Goal: Task Accomplishment & Management: Complete application form

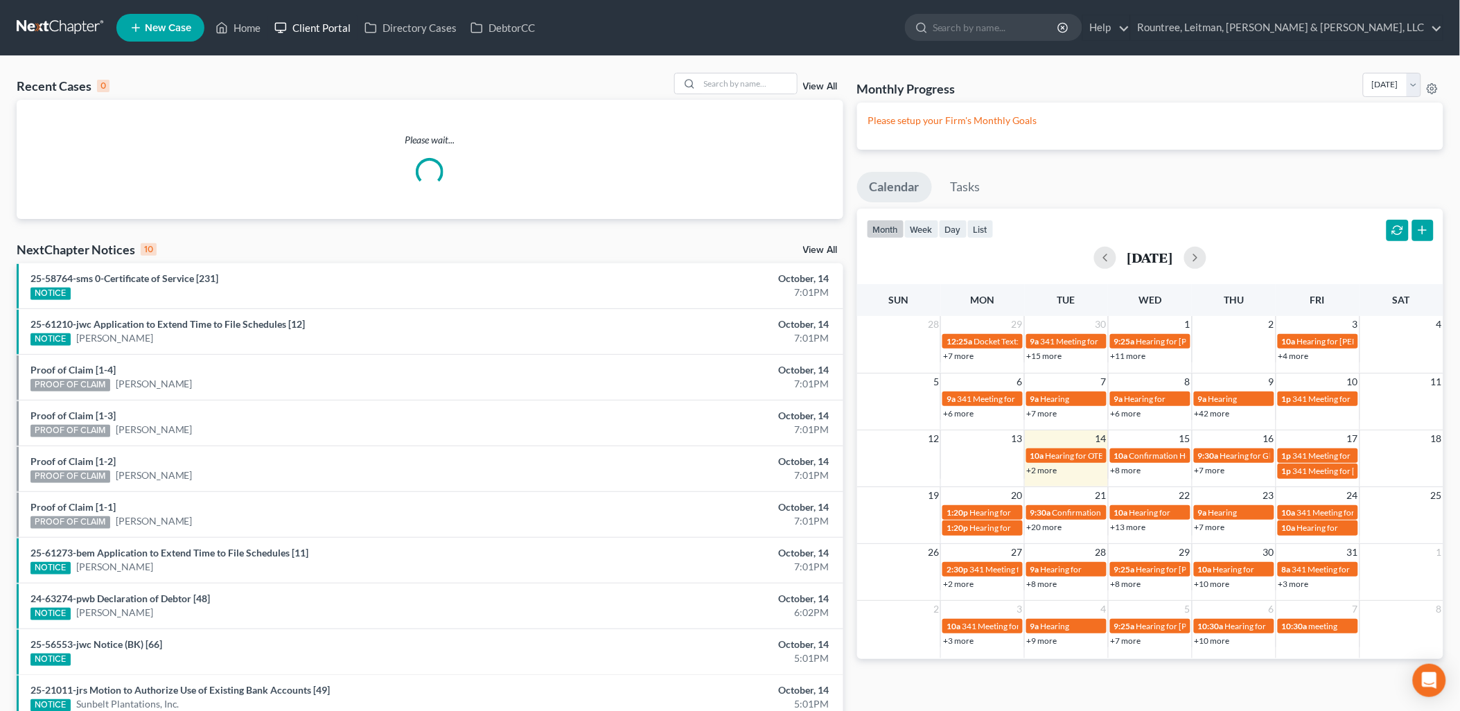
click at [322, 36] on link "Client Portal" at bounding box center [313, 27] width 90 height 25
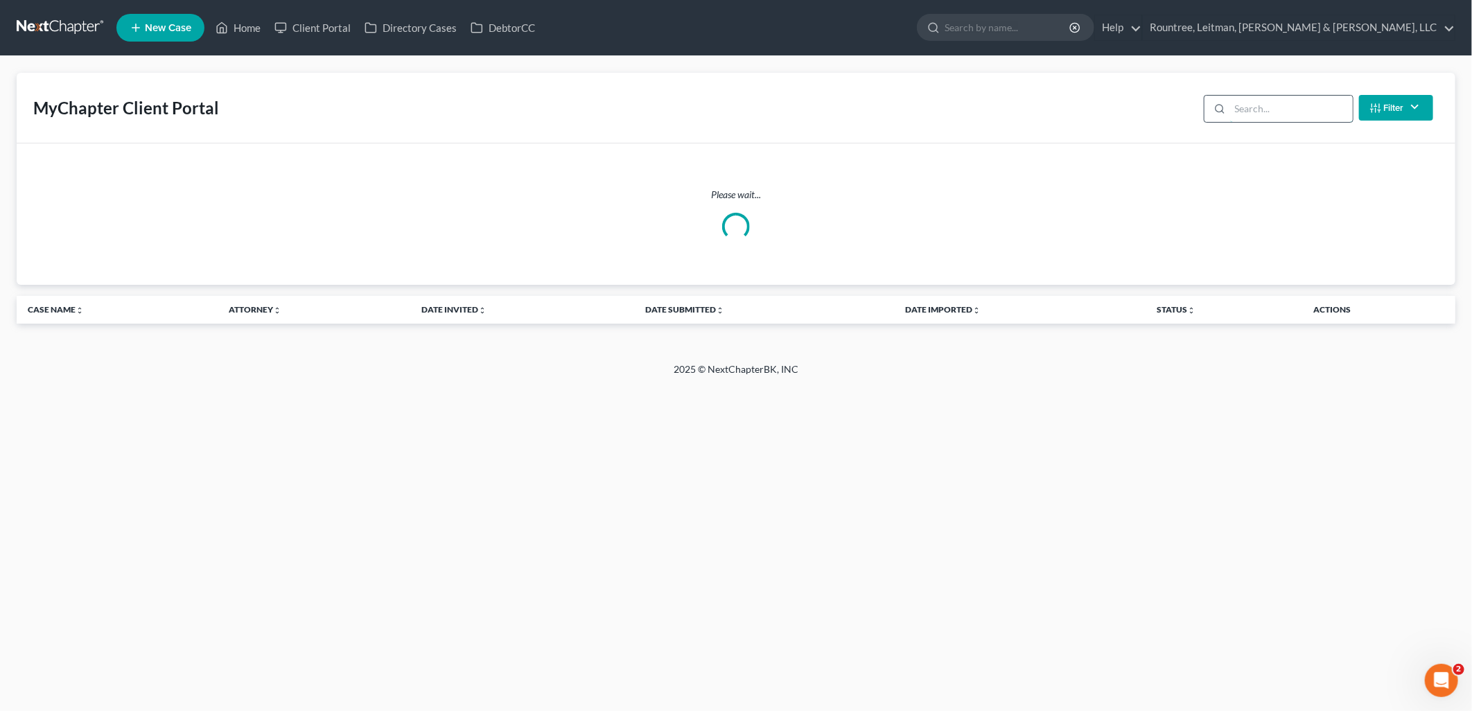
click at [1239, 114] on input "search" at bounding box center [1291, 109] width 123 height 26
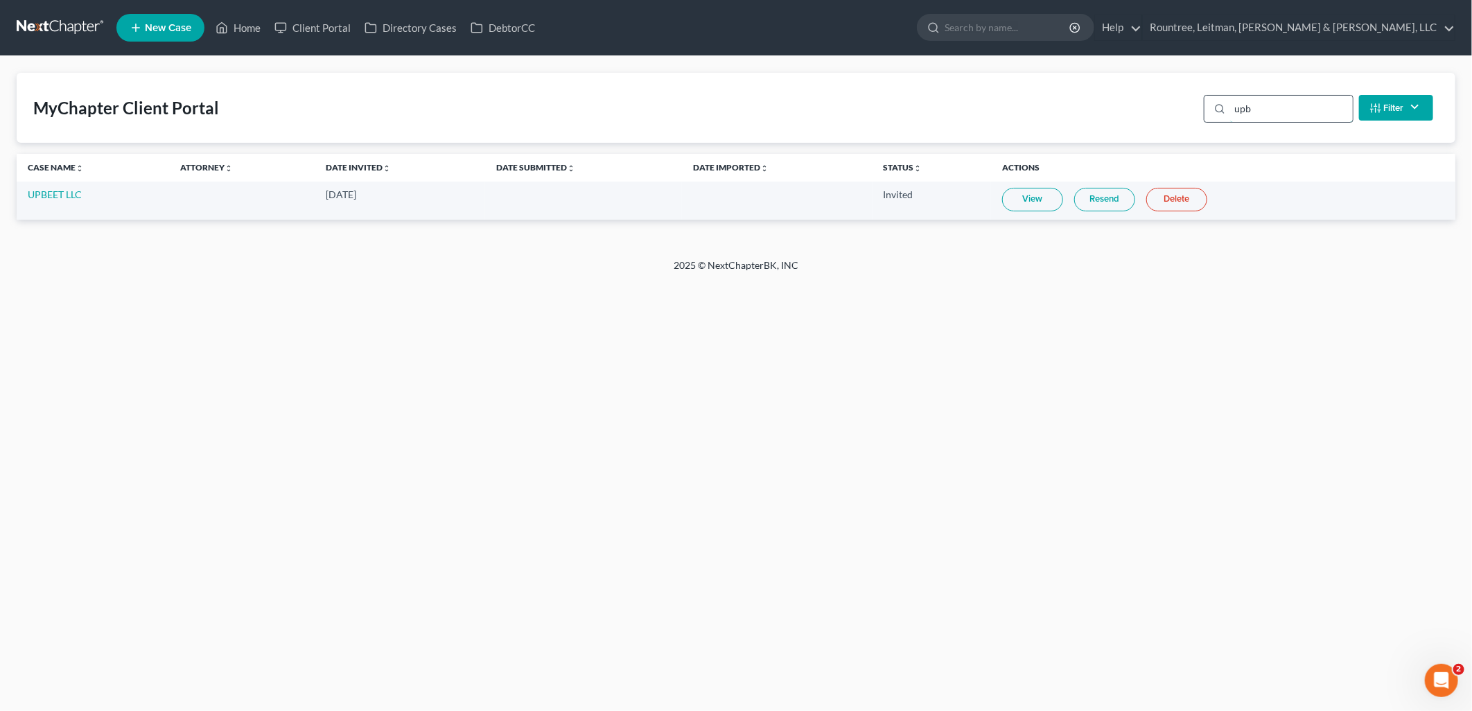
click at [1273, 103] on input "upb" at bounding box center [1291, 109] width 123 height 26
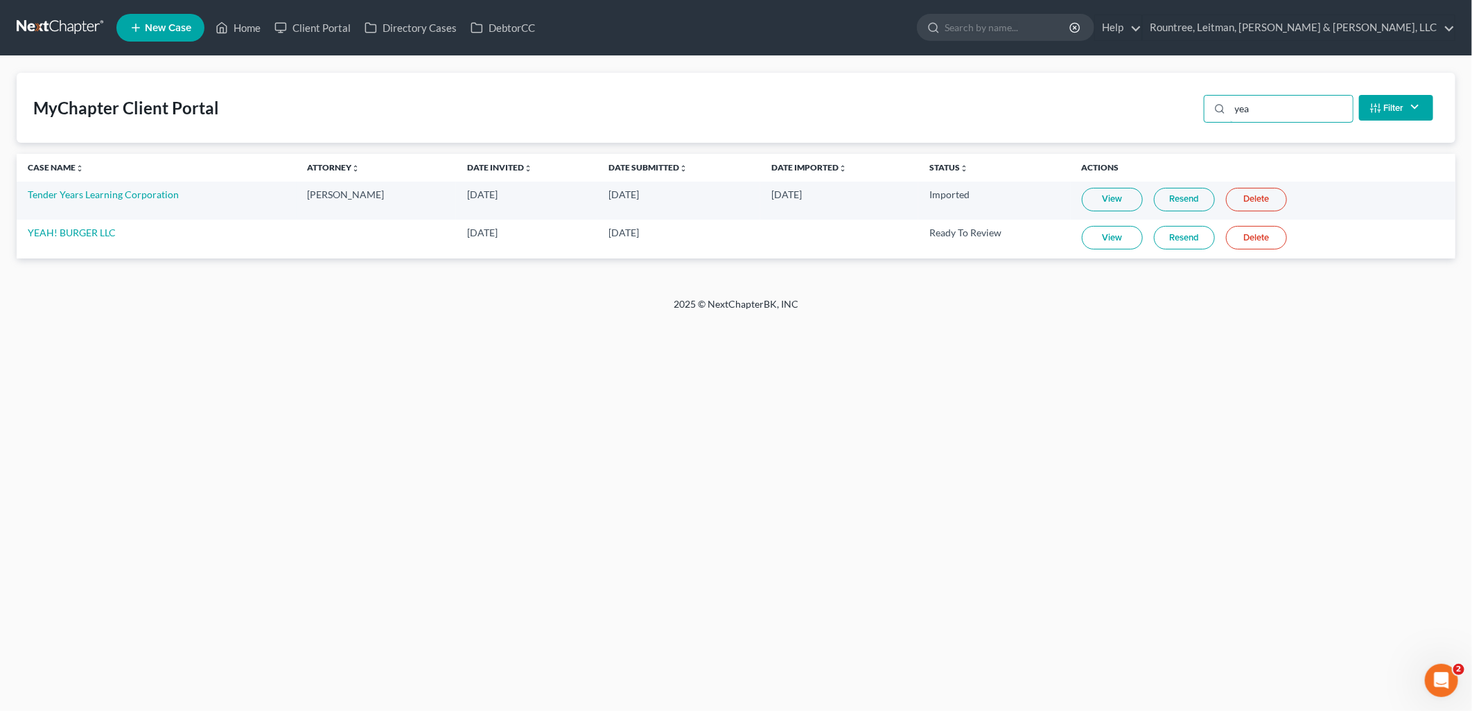
type input "yea"
click at [1124, 238] on link "View" at bounding box center [1112, 238] width 61 height 24
click at [349, 399] on div "Home New Case Client Portal Directory Cases DebtorCC Rountree, Leitman, [PERSON…" at bounding box center [736, 355] width 1472 height 711
click at [279, 322] on div "Home New Case Client Portal Directory Cases DebtorCC Rountree, Leitman, [PERSON…" at bounding box center [736, 355] width 1472 height 711
click at [179, 42] on li "New Case" at bounding box center [162, 28] width 92 height 32
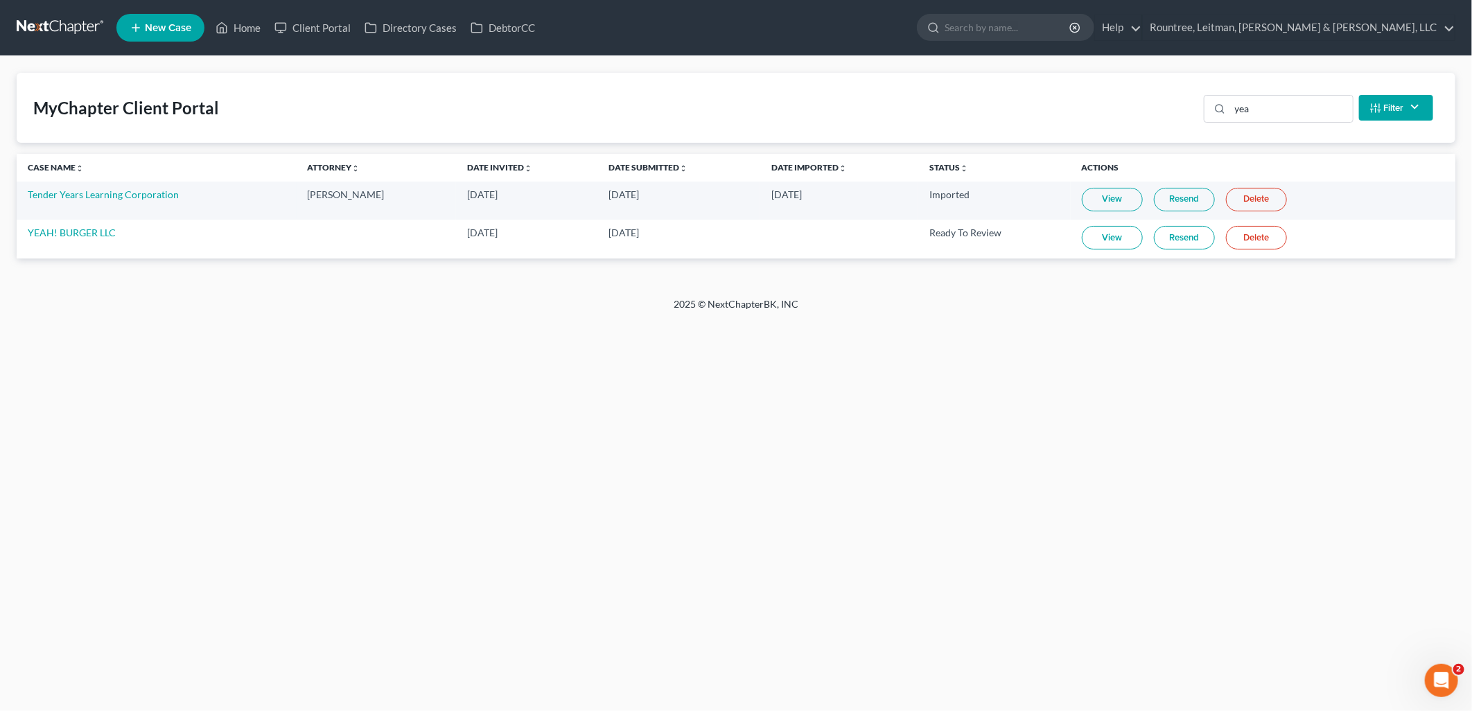
click at [167, 30] on span "New Case" at bounding box center [168, 28] width 46 height 10
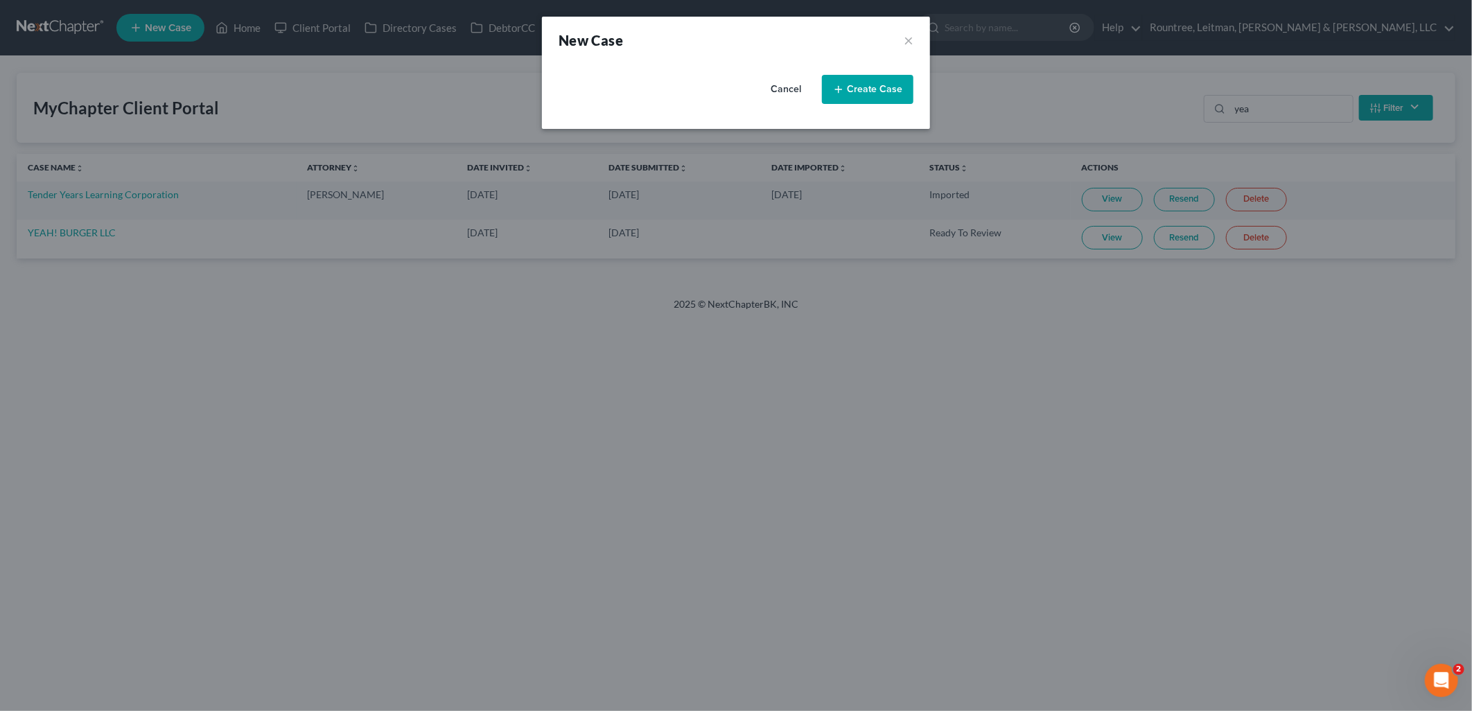
select select "19"
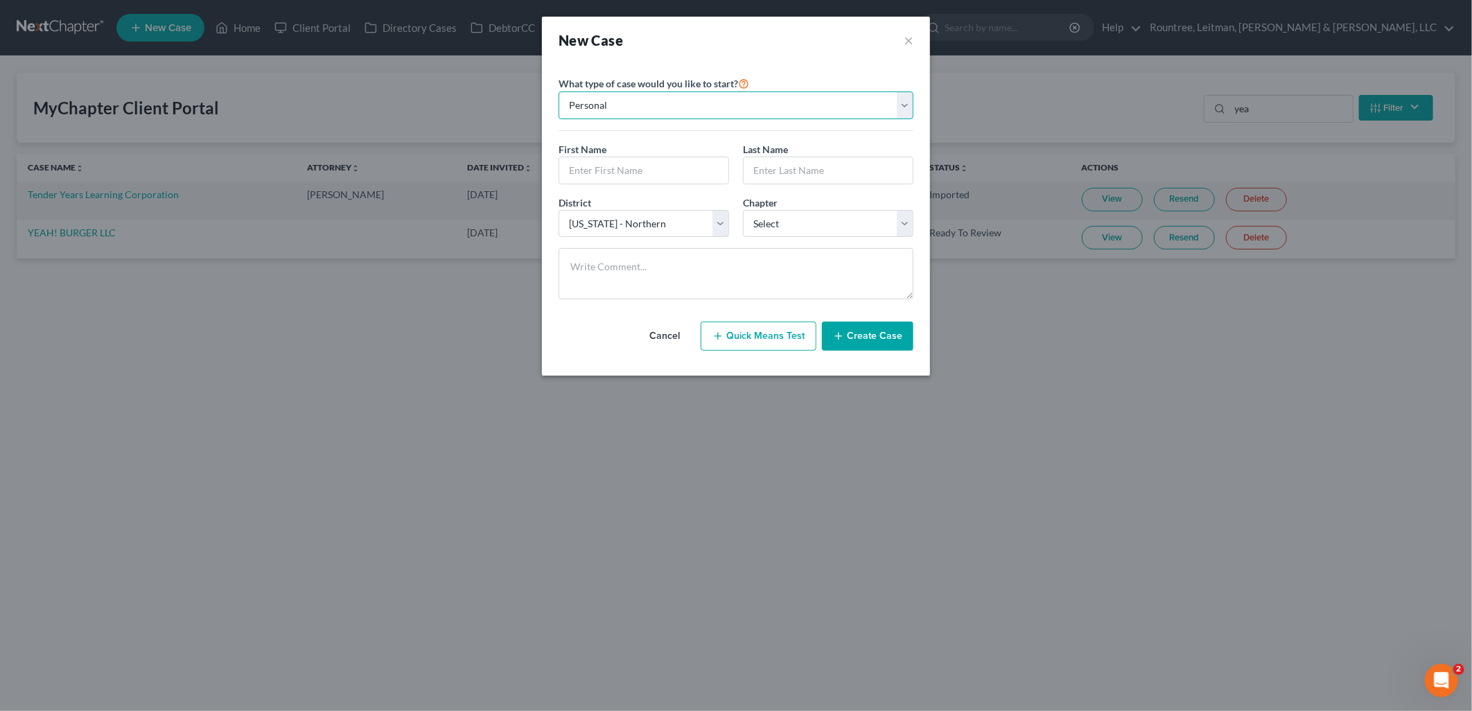
click at [702, 111] on select "Personal Business" at bounding box center [736, 105] width 355 height 28
select select "1"
click at [559, 91] on select "Personal Business" at bounding box center [736, 105] width 355 height 28
click at [660, 173] on input "text" at bounding box center [735, 170] width 353 height 26
type input "Young & Hungry Hospitality LLC"
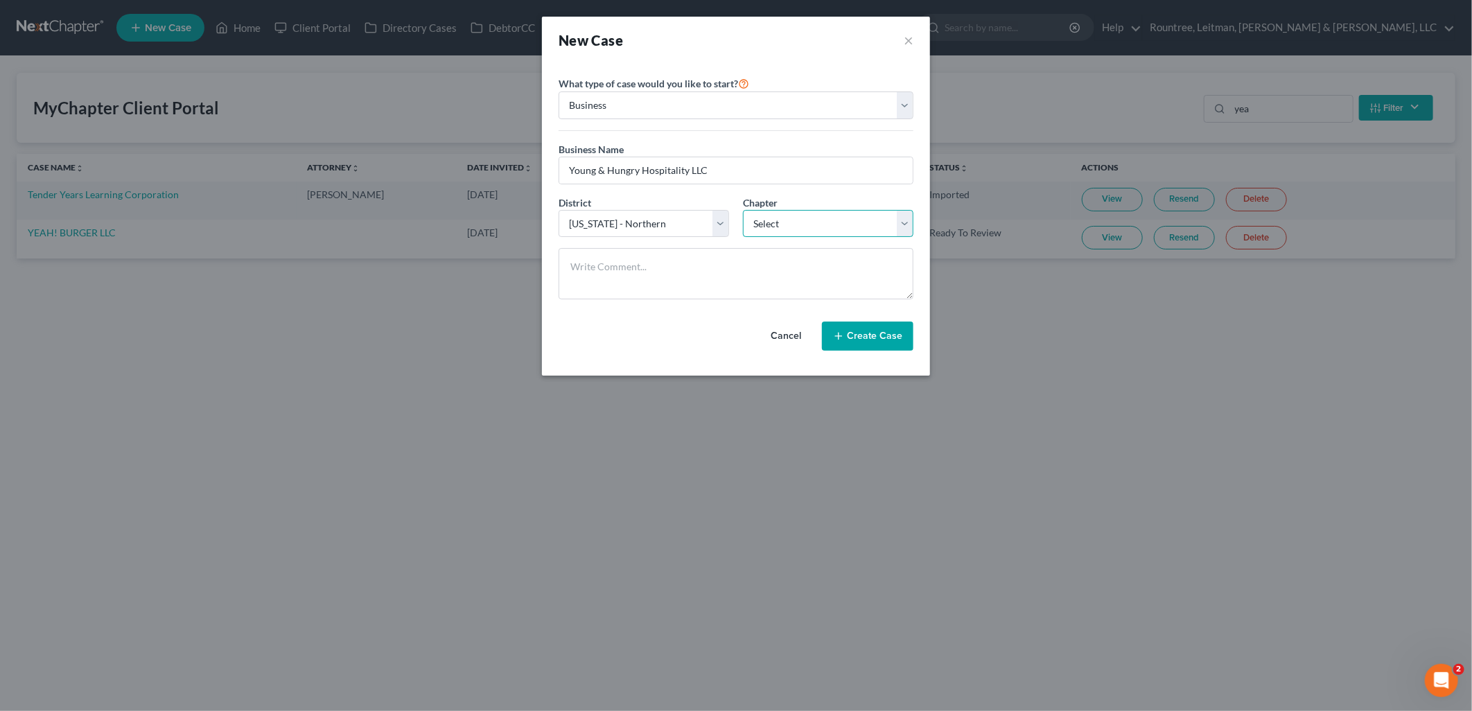
click at [855, 216] on select "Select 7 11 12" at bounding box center [828, 224] width 171 height 28
select select "0"
click at [743, 210] on select "Select 7 11 12" at bounding box center [828, 224] width 171 height 28
click at [872, 333] on button "Create Case" at bounding box center [867, 336] width 91 height 29
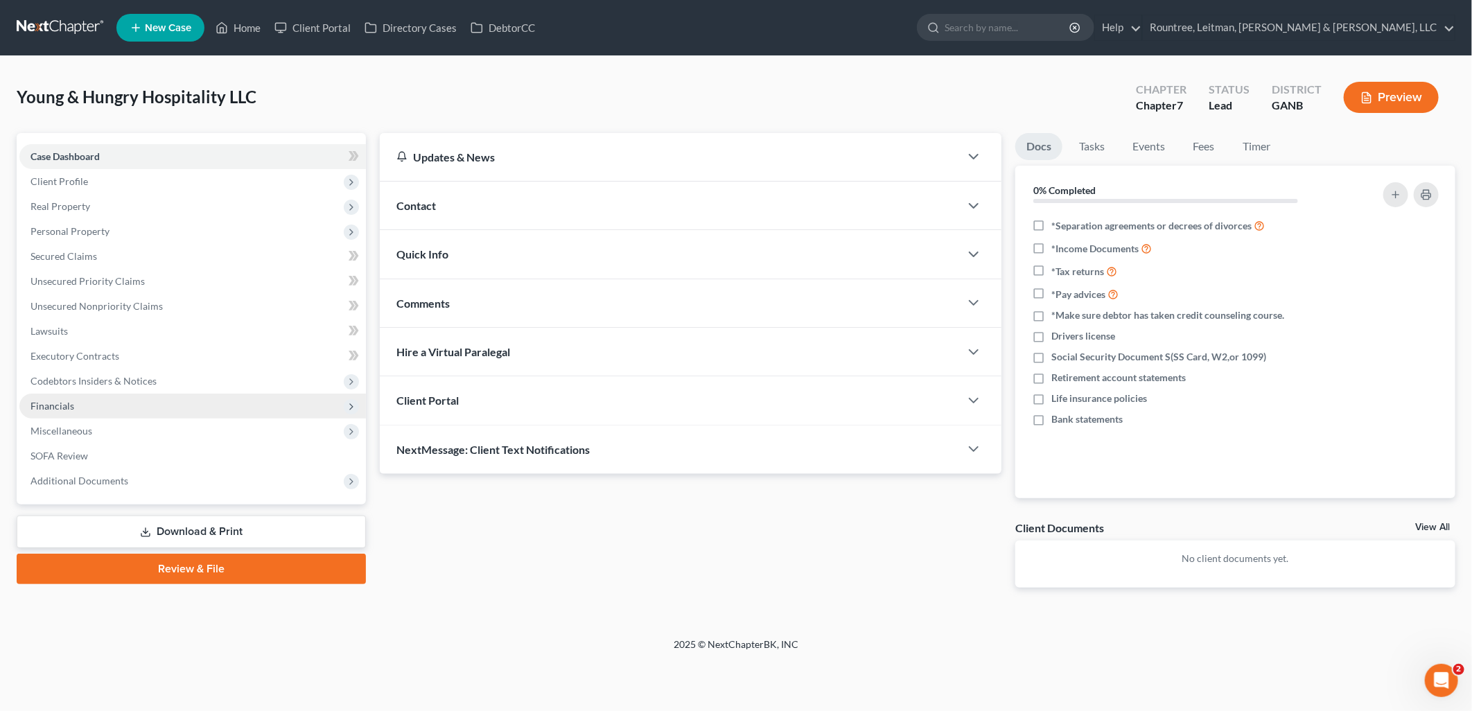
click at [136, 405] on span "Financials" at bounding box center [192, 406] width 347 height 25
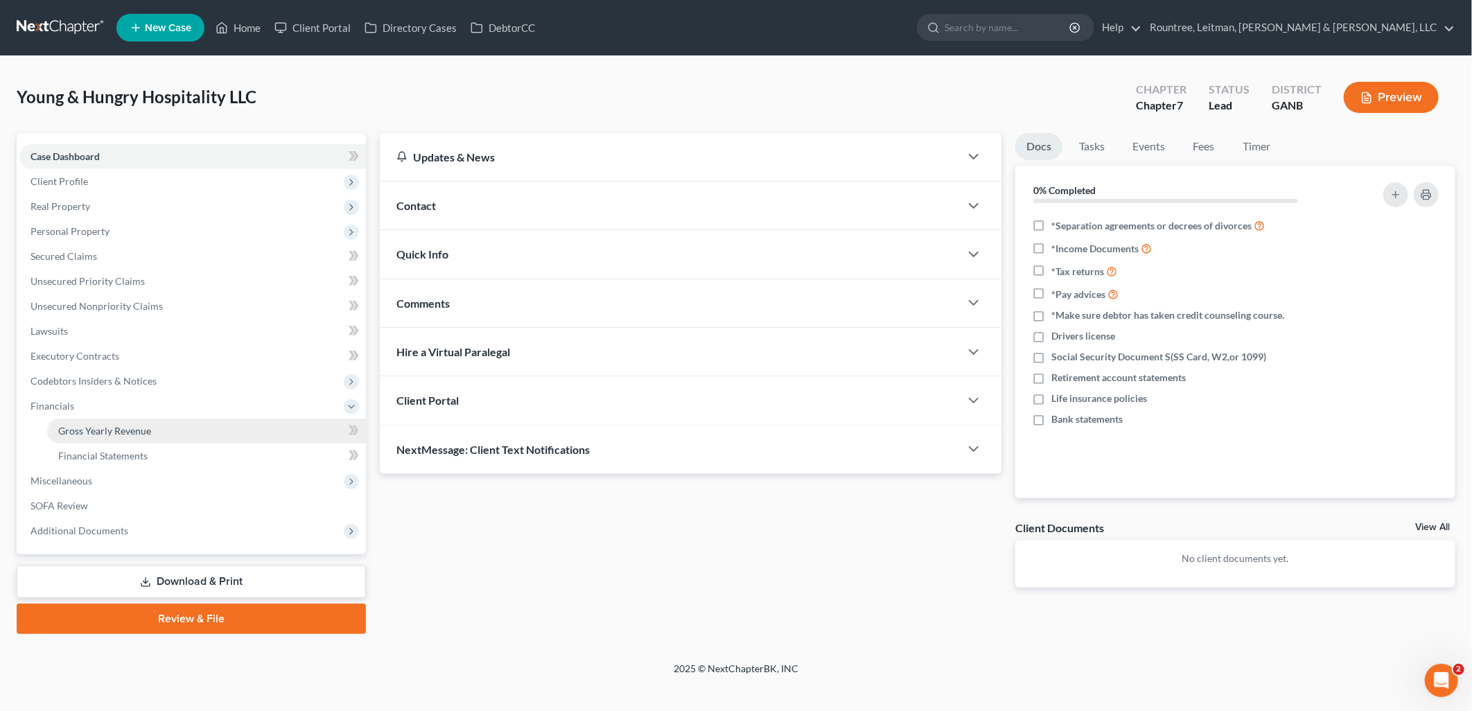
click at [134, 428] on span "Gross Yearly Revenue" at bounding box center [104, 431] width 93 height 12
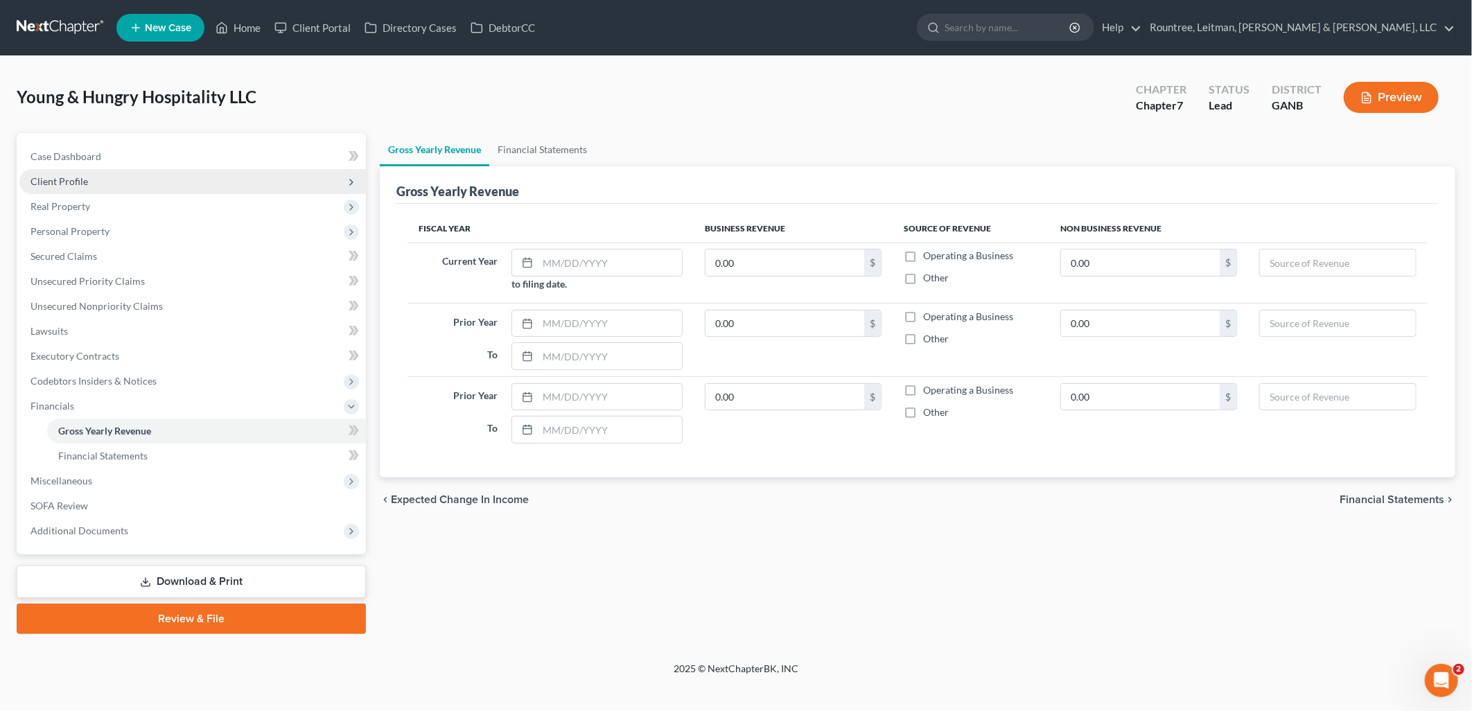
click at [111, 179] on span "Client Profile" at bounding box center [192, 181] width 347 height 25
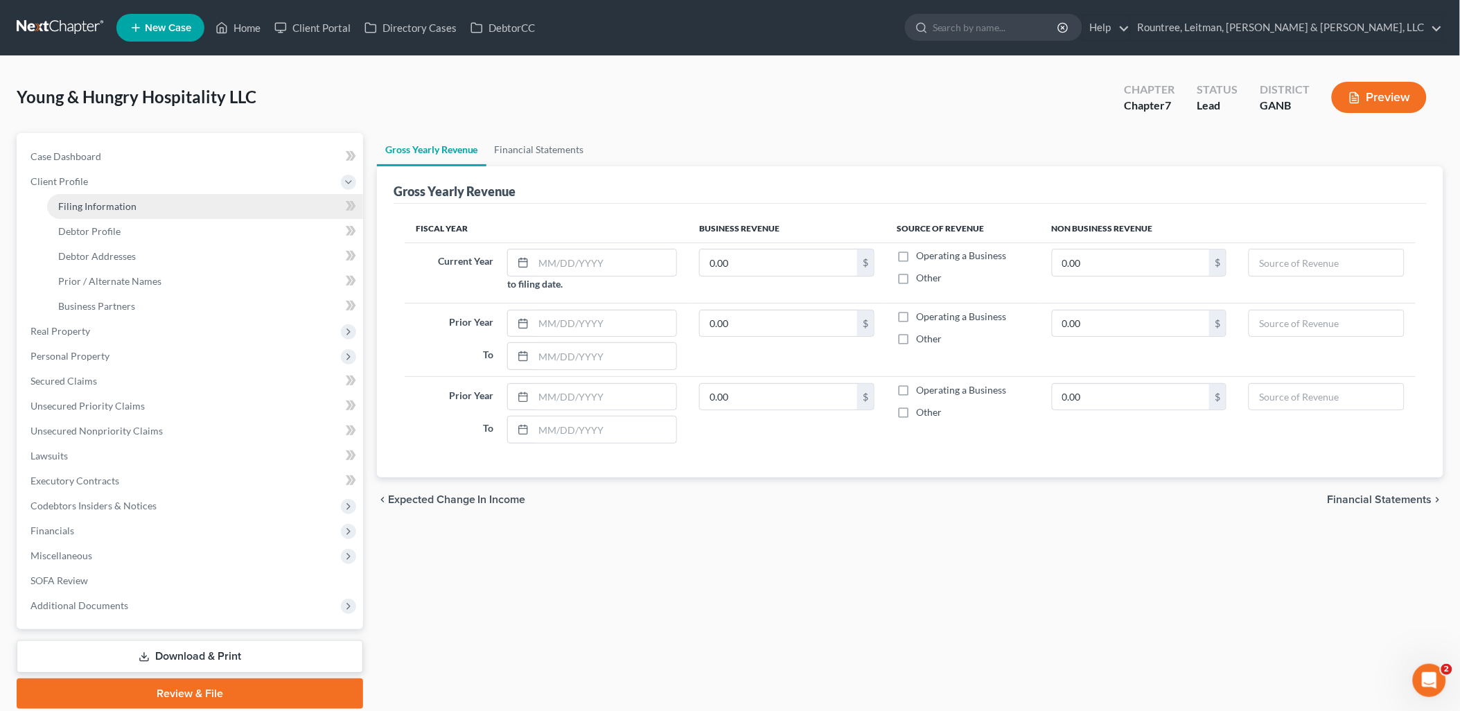
click at [116, 204] on span "Filing Information" at bounding box center [97, 206] width 78 height 12
select select "1"
select select "0"
select select "19"
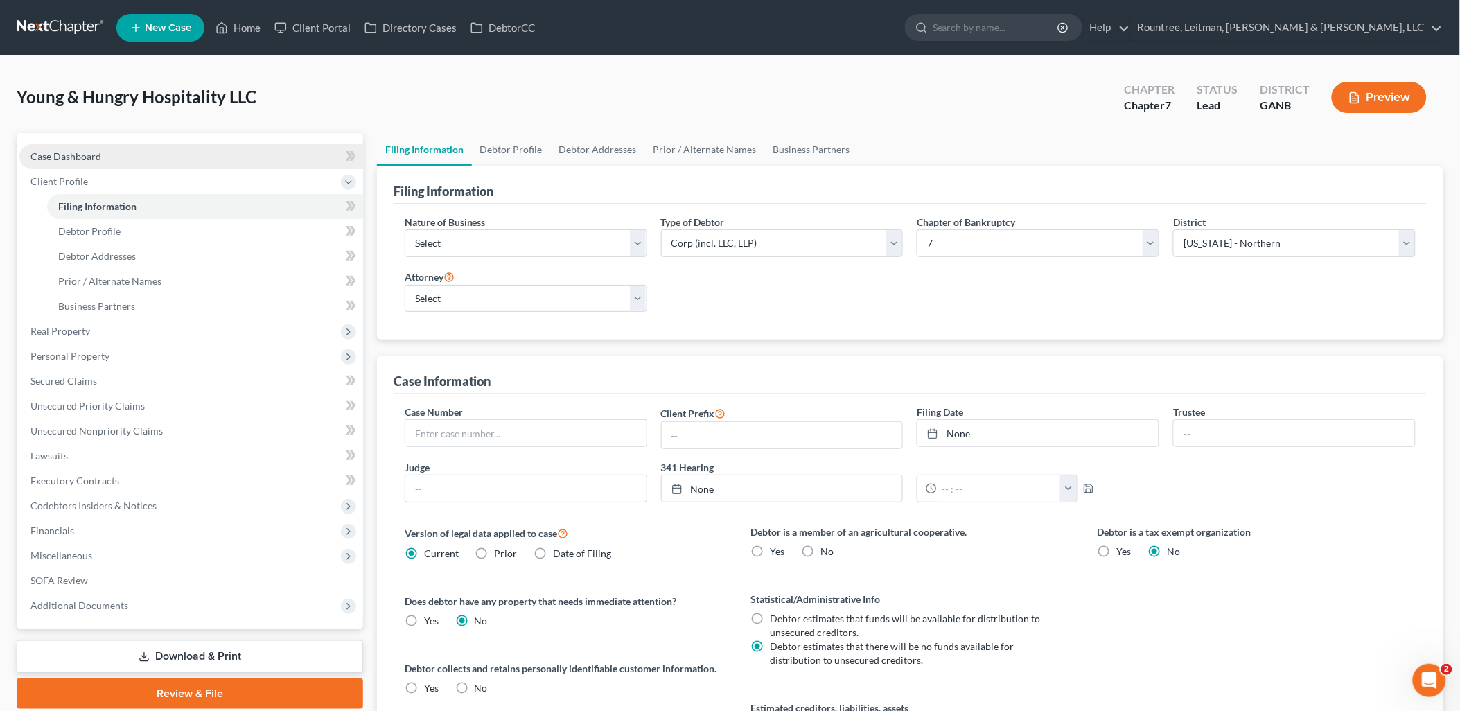
click at [112, 164] on link "Case Dashboard" at bounding box center [191, 156] width 344 height 25
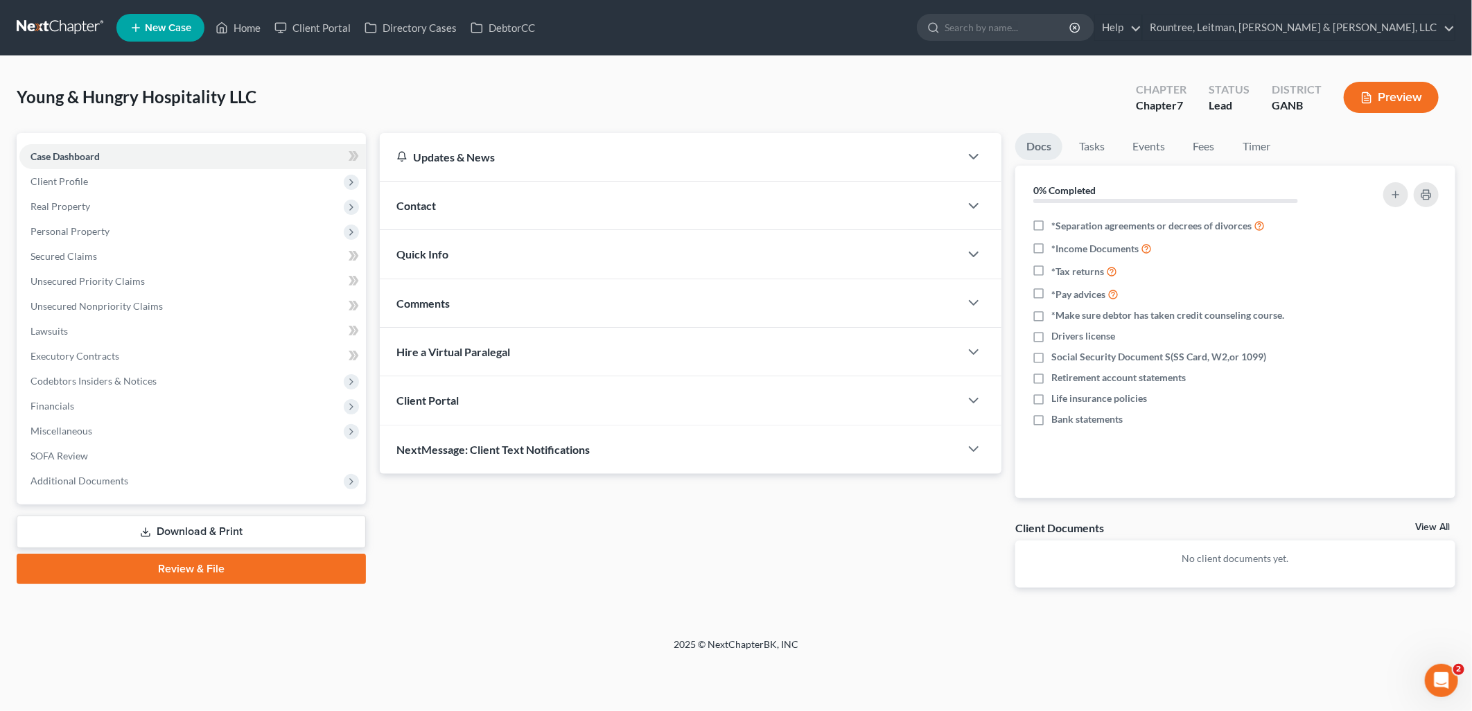
click at [495, 204] on div "Contact" at bounding box center [670, 206] width 580 height 48
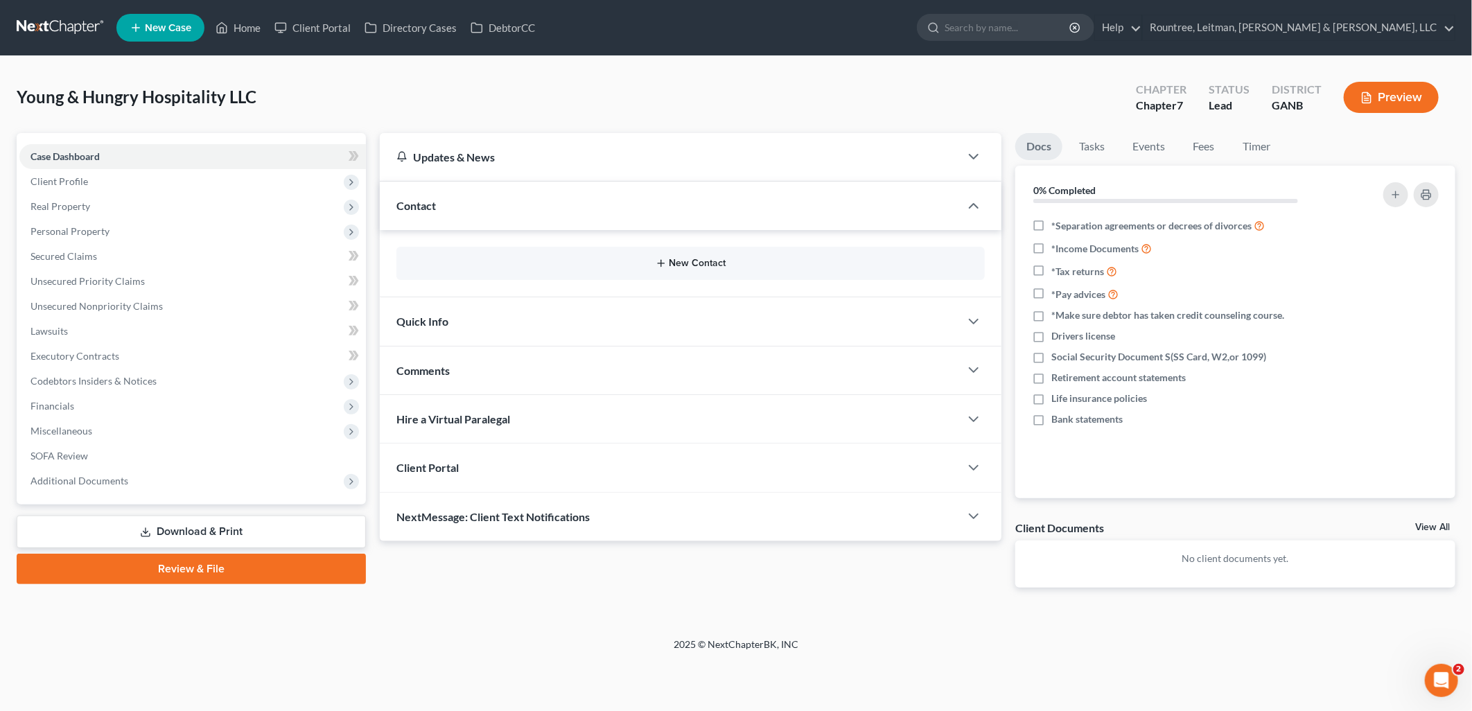
click at [663, 262] on icon "button" at bounding box center [661, 263] width 11 height 11
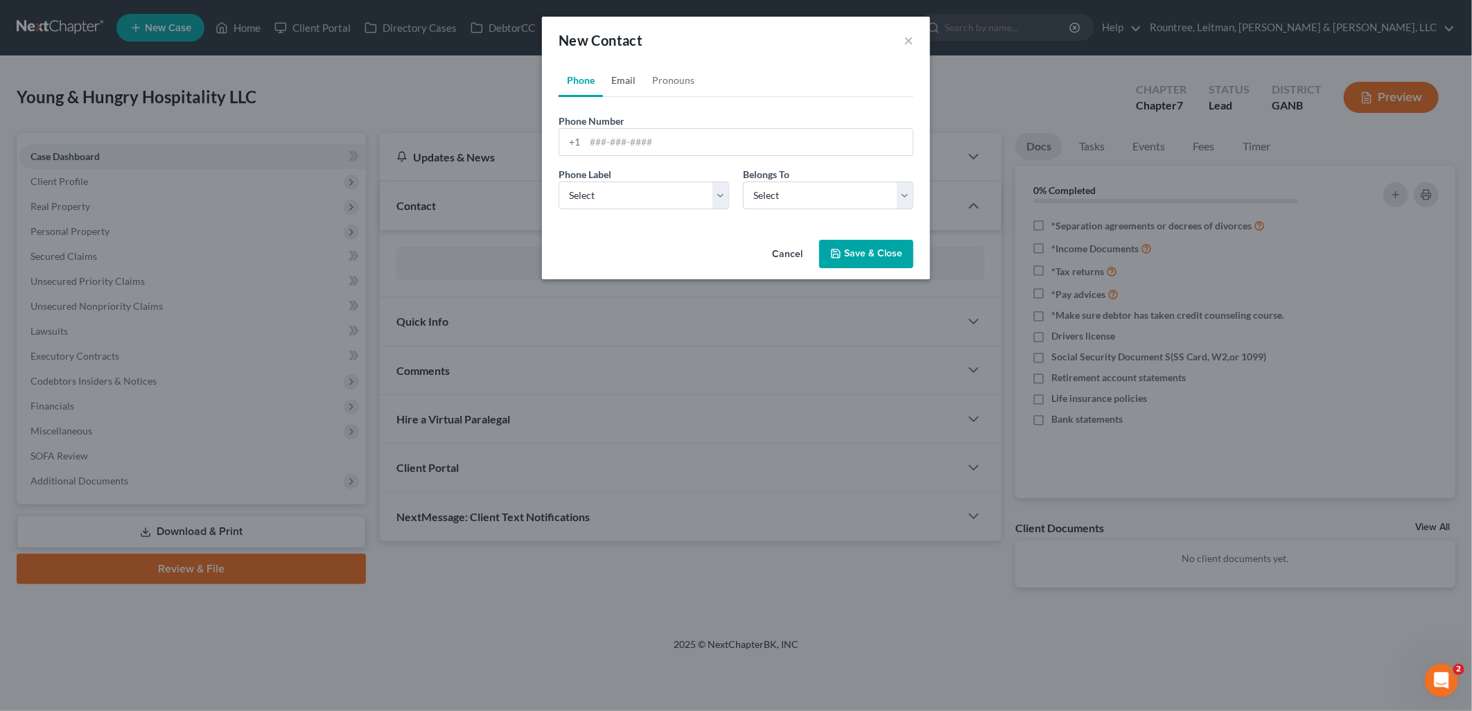
click at [612, 73] on link "Email" at bounding box center [623, 80] width 41 height 33
click at [645, 146] on input "email" at bounding box center [749, 142] width 328 height 26
paste input "[EMAIL_ADDRESS][DOMAIN_NAME]"
type input "[EMAIL_ADDRESS][DOMAIN_NAME]"
click at [584, 171] on label "Email Label" at bounding box center [583, 174] width 49 height 15
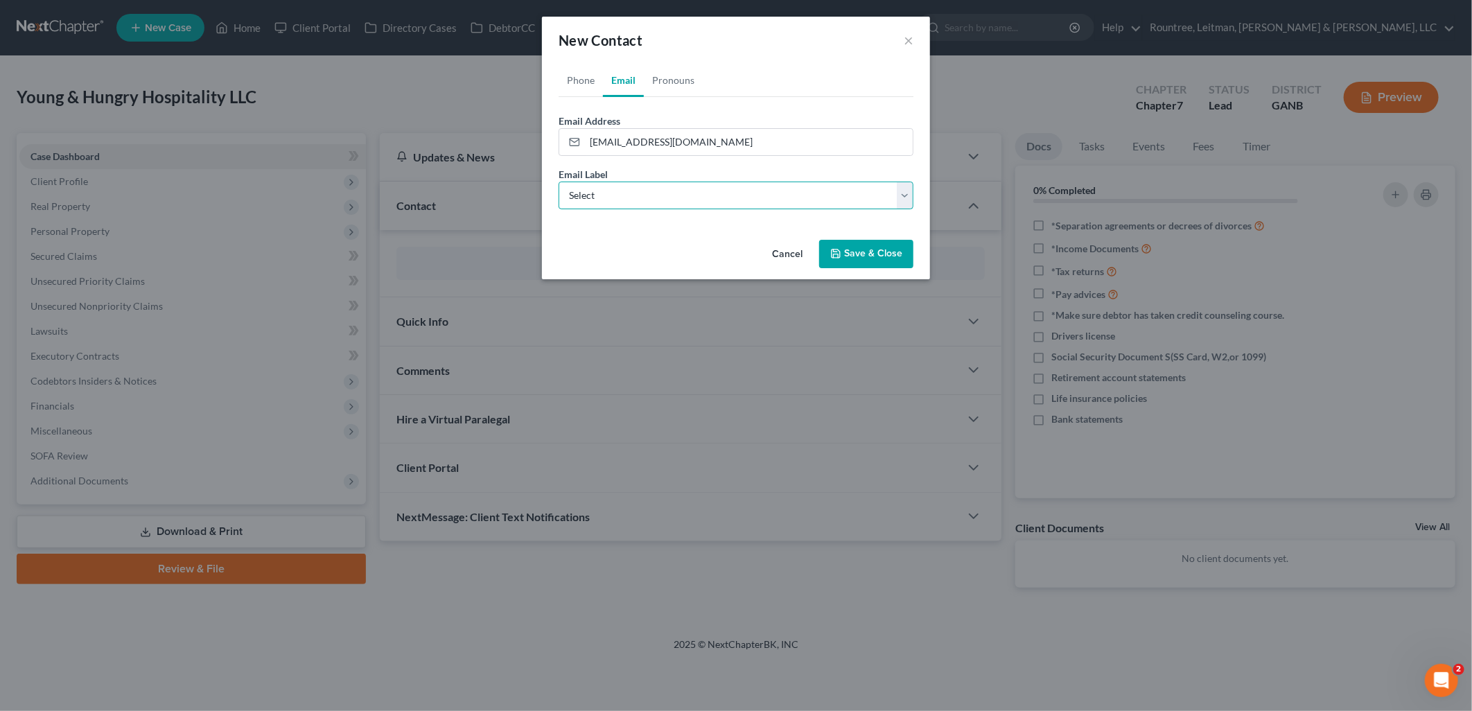
click at [595, 193] on select "Select Home Work Other" at bounding box center [736, 196] width 355 height 28
select select "0"
click at [559, 182] on select "Select Home Work Other" at bounding box center [736, 196] width 355 height 28
click at [862, 245] on button "Save & Close" at bounding box center [866, 254] width 94 height 29
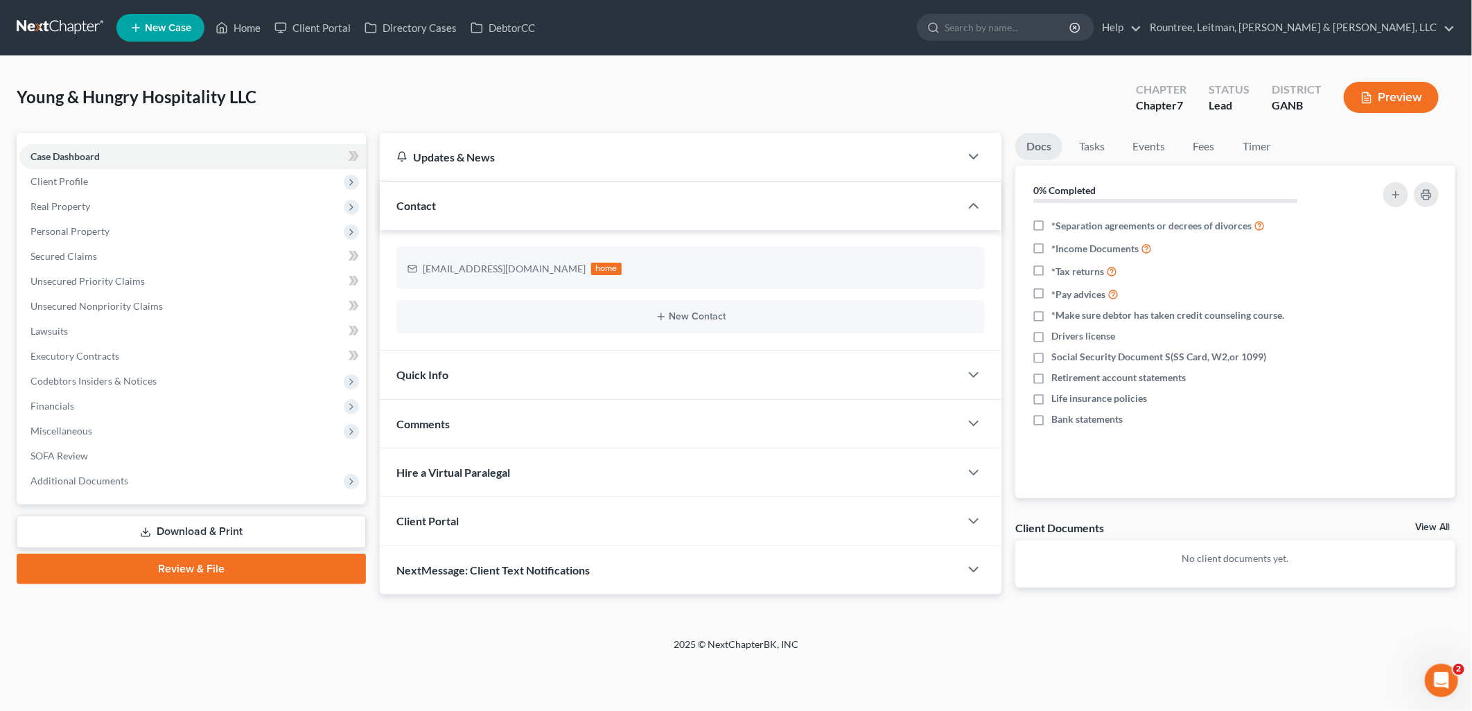
click at [576, 522] on div "Client Portal" at bounding box center [670, 521] width 580 height 48
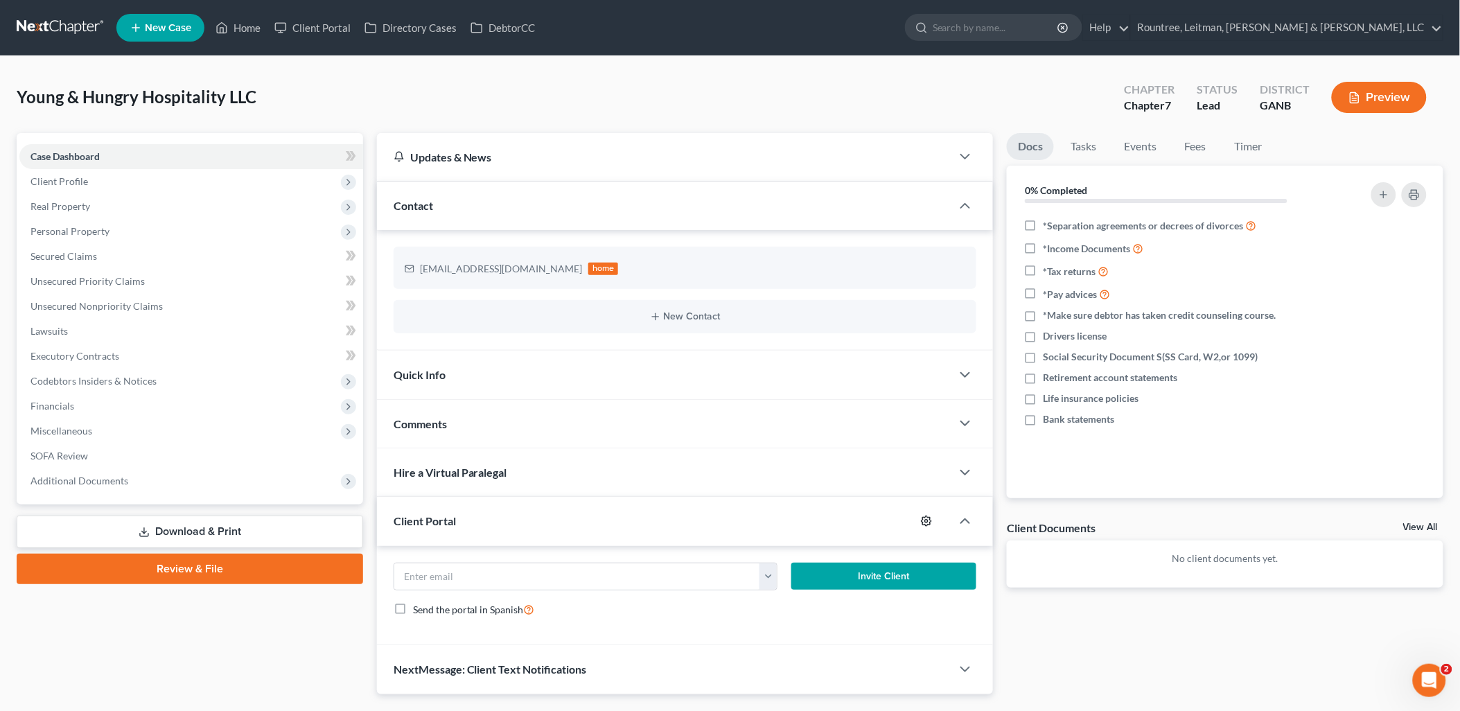
click at [925, 522] on icon "button" at bounding box center [926, 521] width 11 height 11
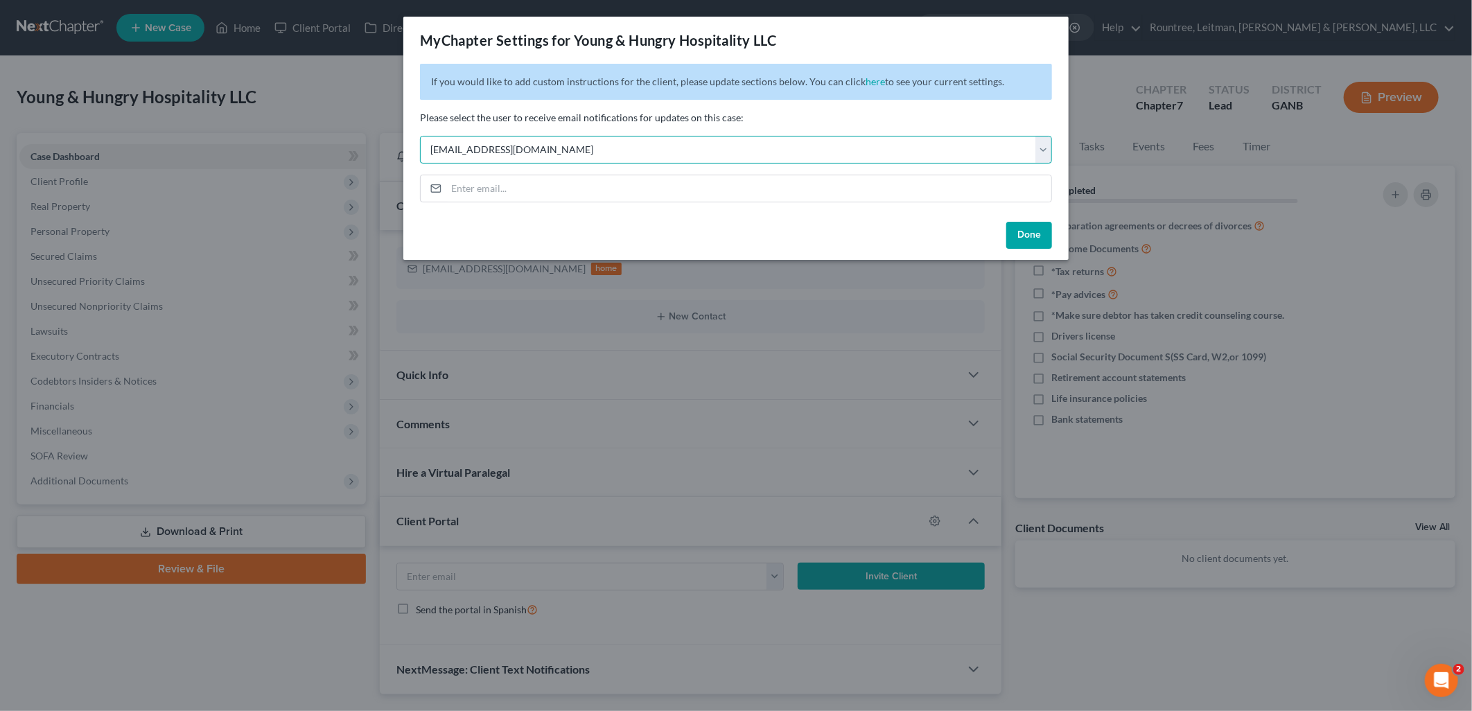
click at [657, 147] on select "Select [EMAIL_ADDRESS][DOMAIN_NAME] [EMAIL_ADDRESS][DOMAIN_NAME] [EMAIL_ADDRESS…" at bounding box center [736, 150] width 632 height 28
select select "5"
click at [420, 136] on select "Select [EMAIL_ADDRESS][DOMAIN_NAME] [EMAIL_ADDRESS][DOMAIN_NAME] [EMAIL_ADDRESS…" at bounding box center [736, 150] width 632 height 28
click at [1020, 234] on button "Done" at bounding box center [1029, 236] width 46 height 28
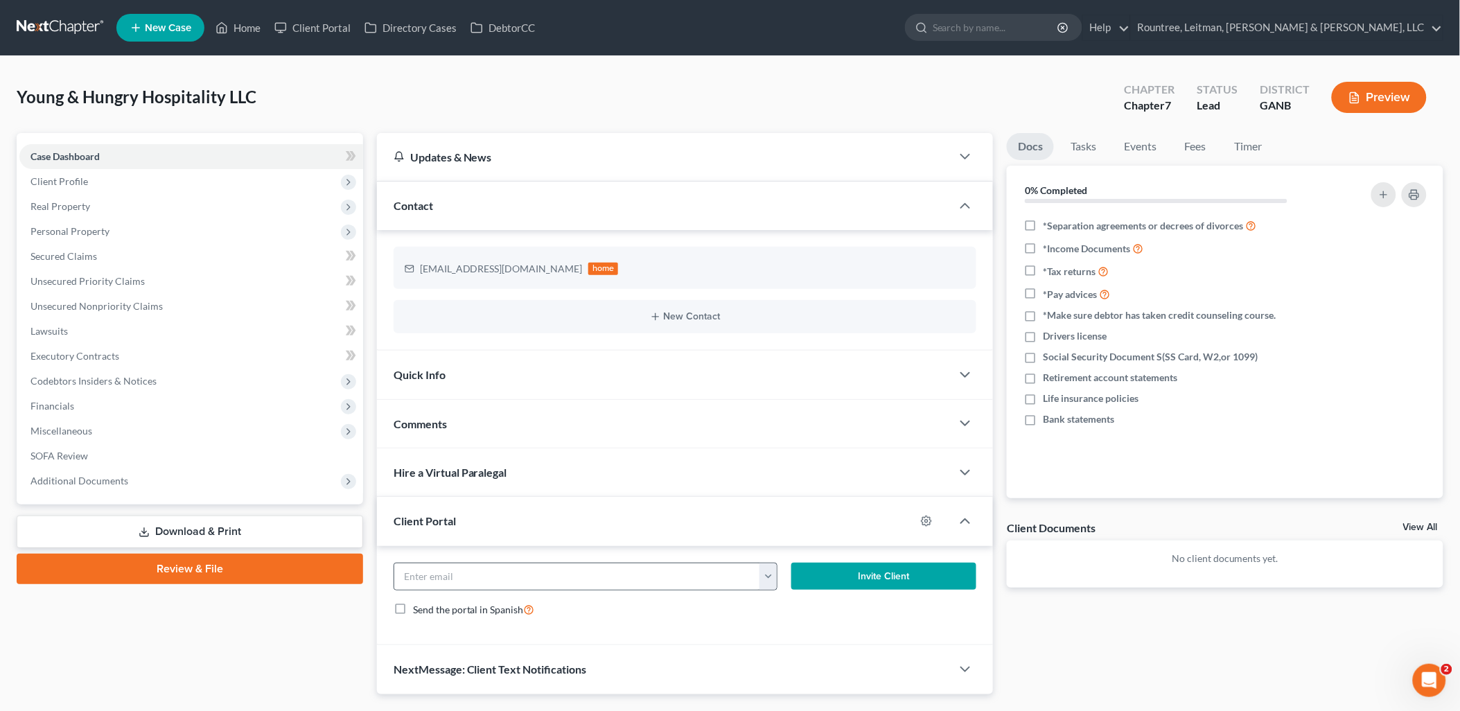
click at [769, 582] on button "button" at bounding box center [768, 577] width 17 height 26
click at [790, 601] on link "[EMAIL_ADDRESS][DOMAIN_NAME]" at bounding box center [854, 607] width 189 height 24
type input "[EMAIL_ADDRESS][DOMAIN_NAME]"
click at [837, 576] on button "Invite Client" at bounding box center [884, 577] width 185 height 28
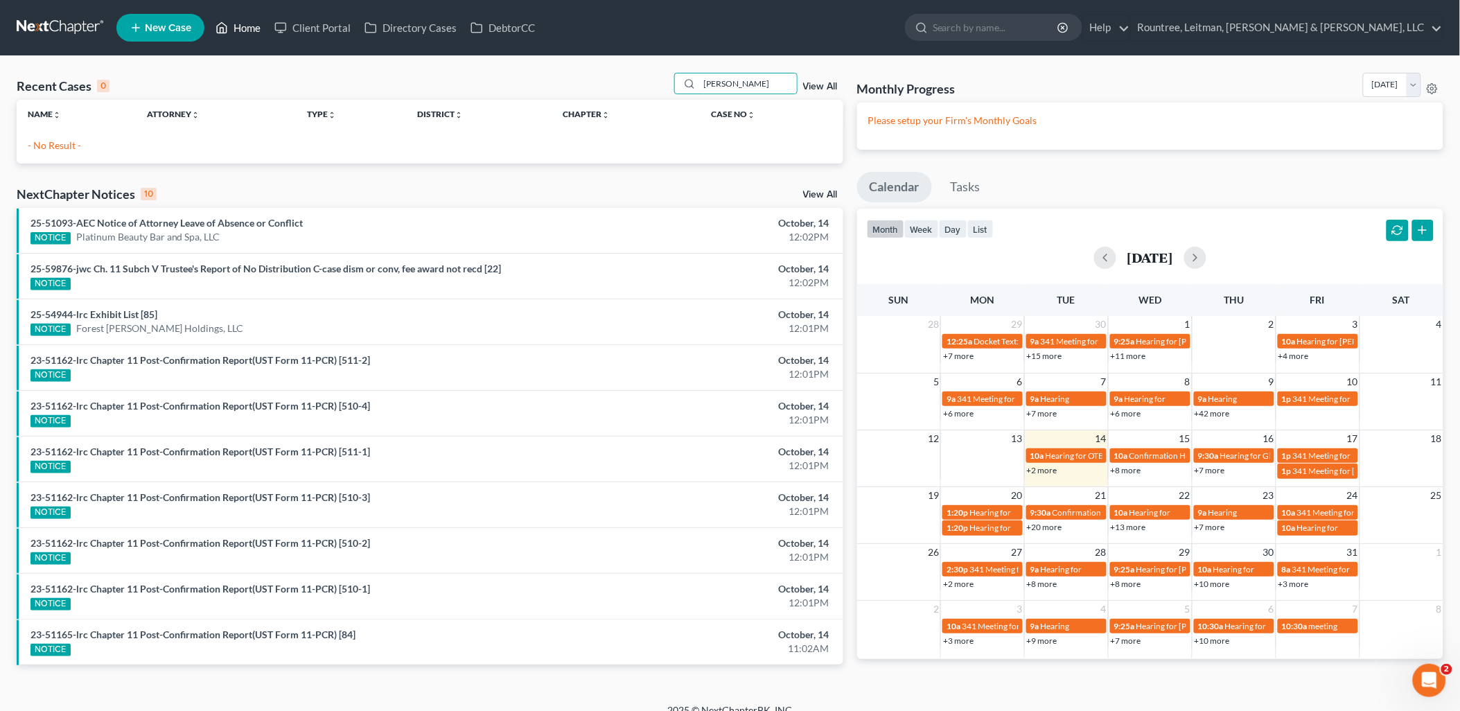
click at [256, 32] on link "Home" at bounding box center [238, 27] width 59 height 25
click at [319, 24] on link "Client Portal" at bounding box center [313, 27] width 90 height 25
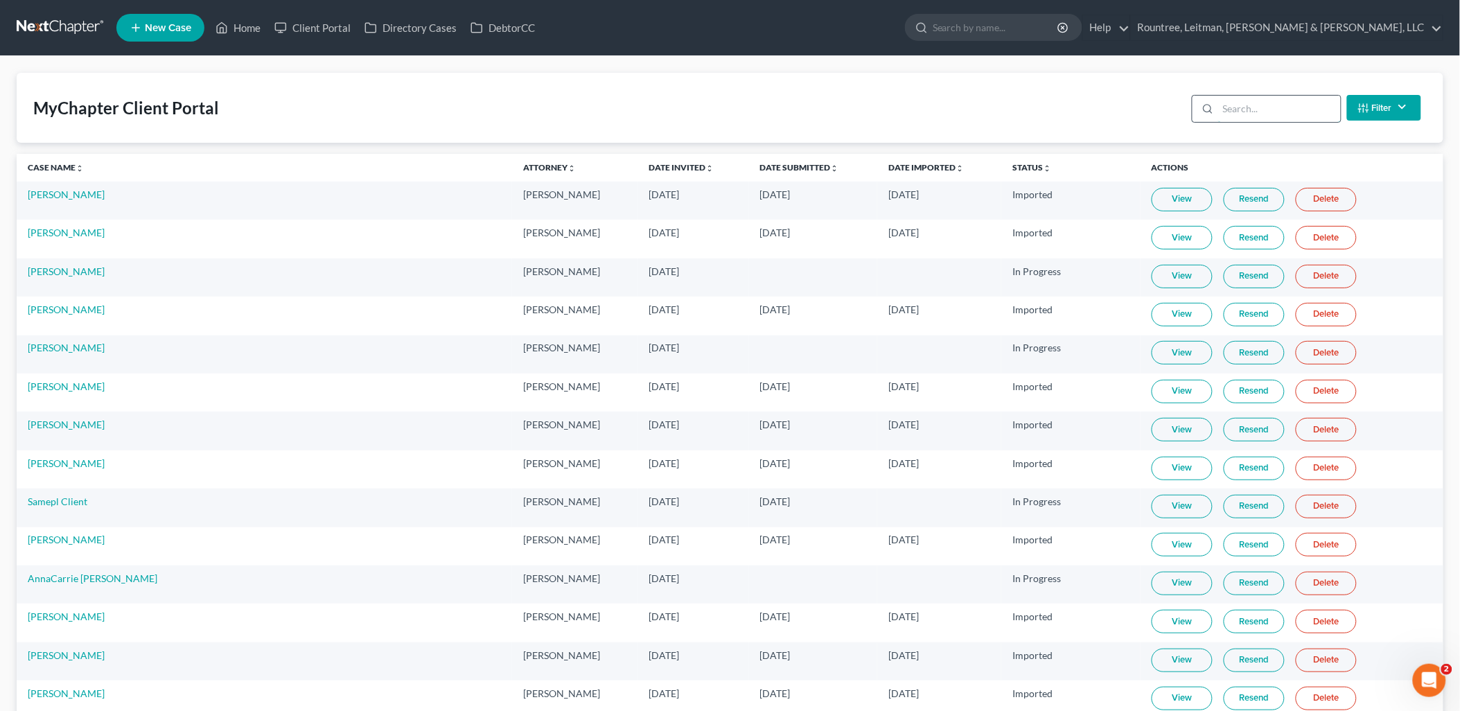
click at [1250, 105] on input "search" at bounding box center [1279, 109] width 123 height 26
